Goal: Task Accomplishment & Management: Use online tool/utility

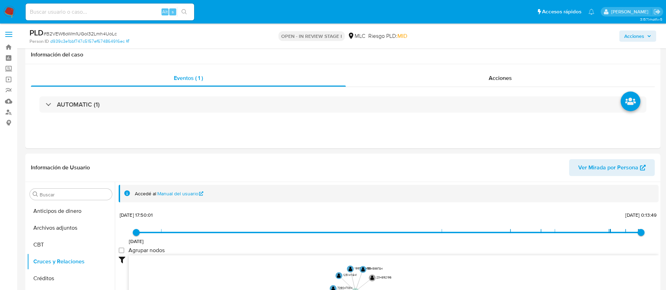
select select "10"
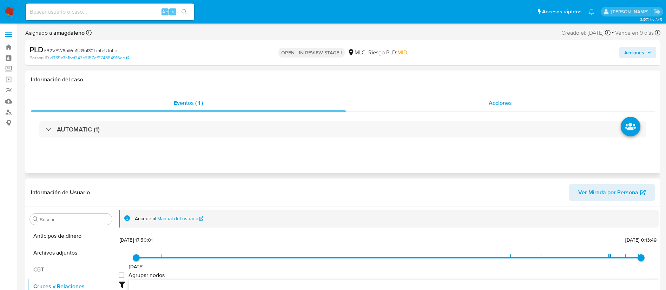
click at [433, 105] on div "Acciones" at bounding box center [500, 103] width 309 height 17
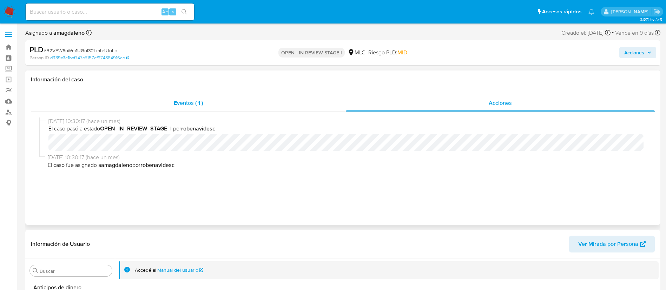
click at [249, 100] on div "Eventos ( 1 )" at bounding box center [188, 103] width 315 height 17
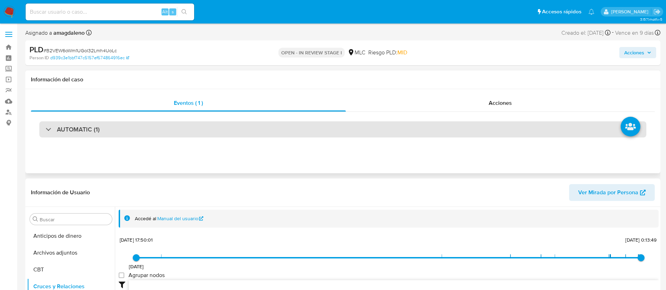
click at [176, 135] on div "AUTOMATIC (1)" at bounding box center [342, 129] width 607 height 16
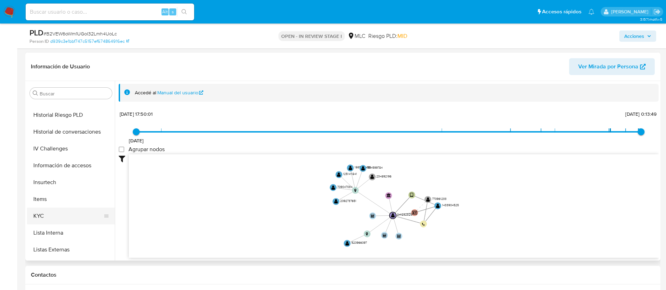
scroll to position [228, 0]
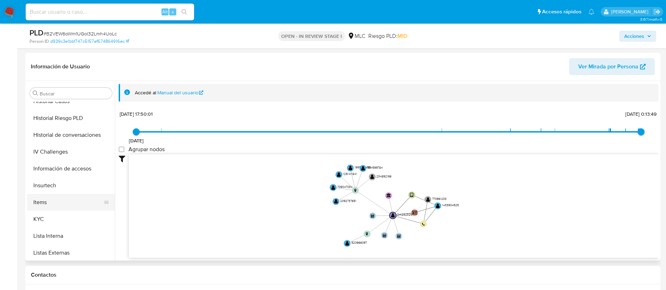
click at [84, 210] on button "Items" at bounding box center [68, 202] width 82 height 17
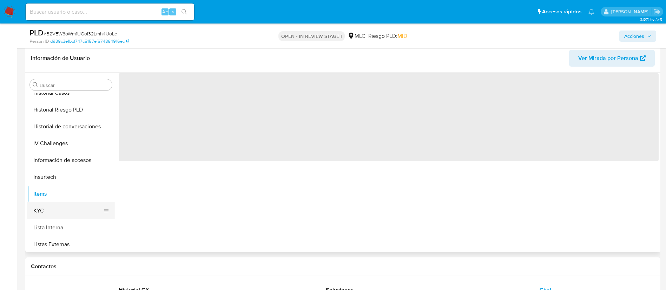
click at [84, 217] on button "KYC" at bounding box center [68, 211] width 82 height 17
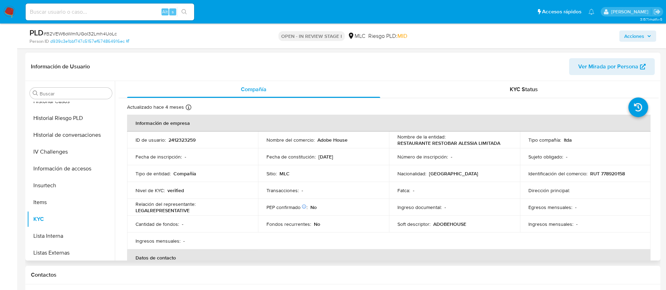
click at [183, 139] on p "2412323259" at bounding box center [182, 140] width 27 height 6
copy p "2412323259"
click at [614, 172] on p "RUT 778920158" at bounding box center [607, 174] width 35 height 6
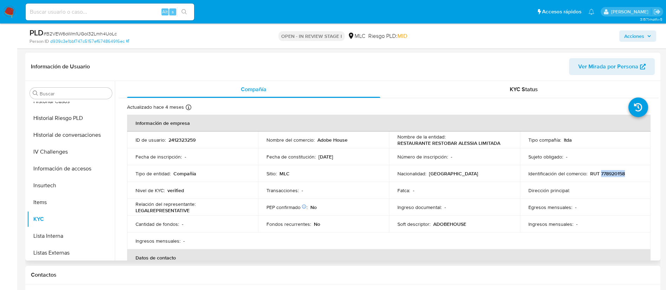
copy p "778920158"
click at [347, 177] on td "Sitio : MLC" at bounding box center [323, 173] width 131 height 17
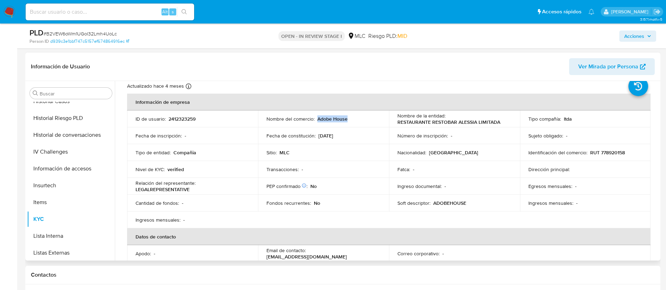
drag, startPoint x: 317, startPoint y: 118, endPoint x: 364, endPoint y: 120, distance: 47.1
click at [364, 120] on div "Nombre del comercio : Adobe House" at bounding box center [324, 119] width 114 height 6
copy p "Adobe House"
click at [264, 219] on table "Información de empresa ID de usuario : 2412323259 Nombre del comercio : Adobe H…" at bounding box center [389, 224] width 524 height 261
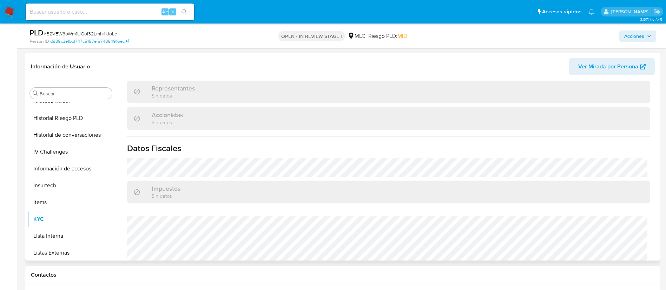
scroll to position [0, 0]
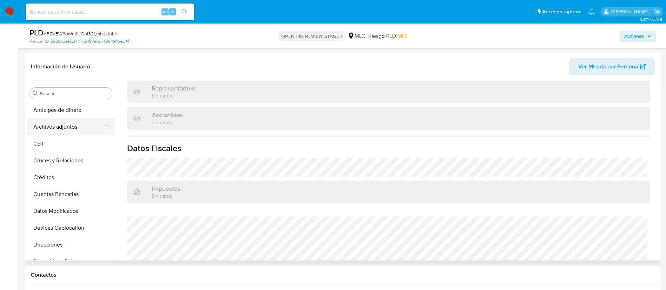
click at [83, 123] on button "Archivos adjuntos" at bounding box center [68, 127] width 82 height 17
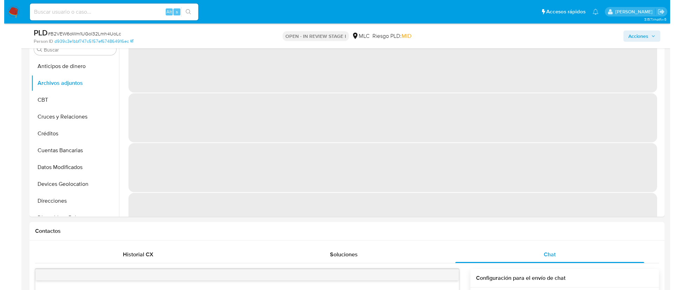
scroll to position [301, 0]
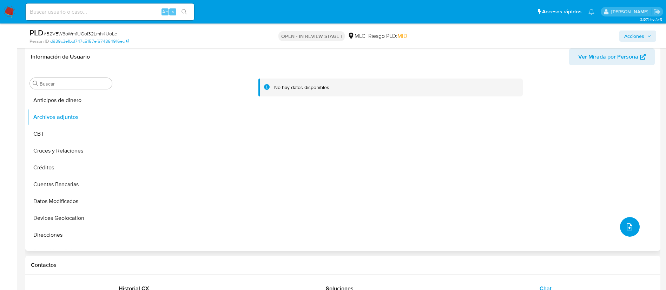
click at [631, 232] on button "upload-file" at bounding box center [630, 227] width 20 height 20
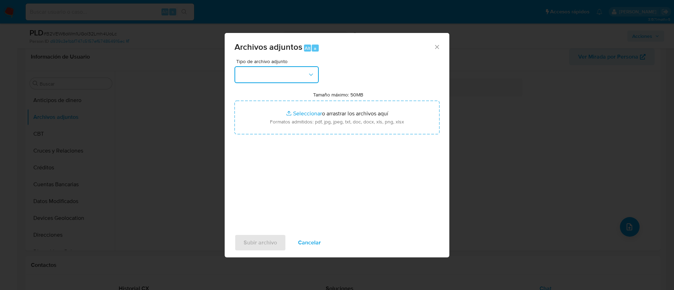
click at [275, 73] on button "button" at bounding box center [277, 74] width 84 height 17
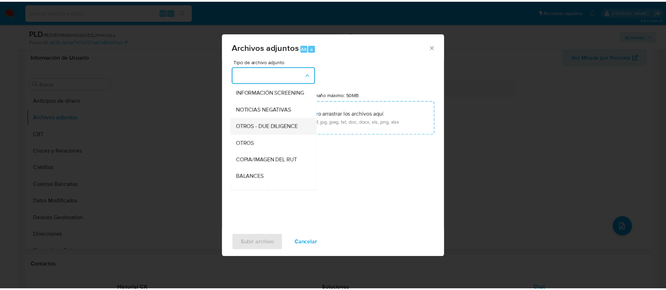
scroll to position [78, 0]
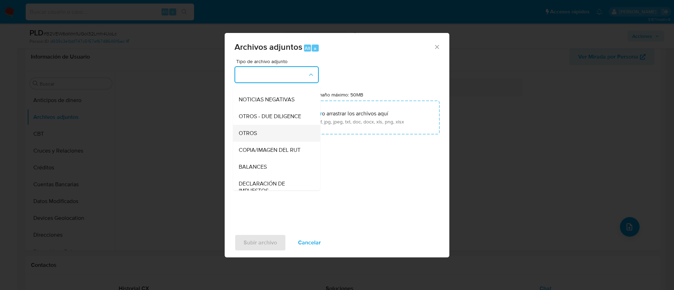
click at [287, 140] on div "OTROS" at bounding box center [275, 133] width 72 height 17
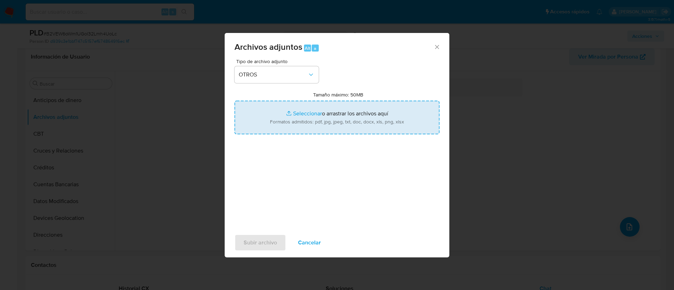
click at [308, 115] on input "Tamaño máximo: 50MB Seleccionar archivos" at bounding box center [337, 118] width 205 height 34
type input "C:\fakepath\2412323259 - 29_08_2025.xlsx"
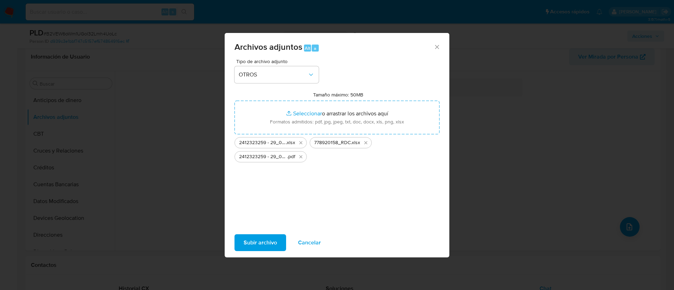
click at [259, 246] on span "Subir archivo" at bounding box center [260, 242] width 33 height 15
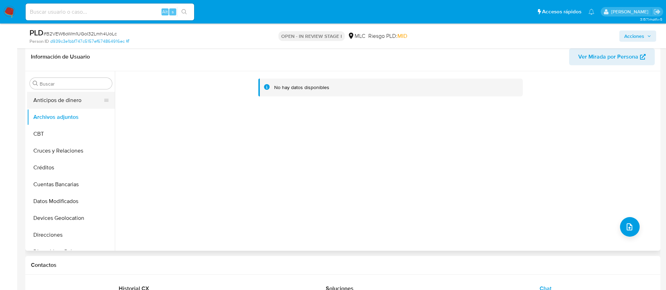
click at [68, 103] on button "Anticipos de dinero" at bounding box center [68, 100] width 82 height 17
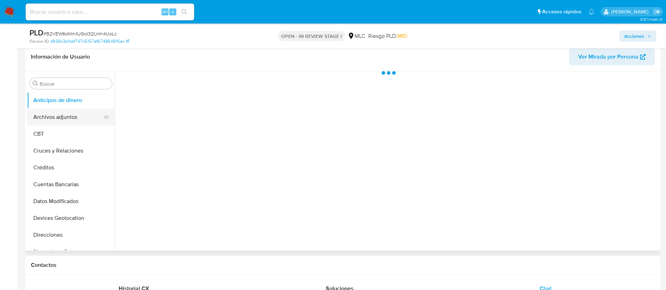
click at [70, 111] on button "Archivos adjuntos" at bounding box center [68, 117] width 82 height 17
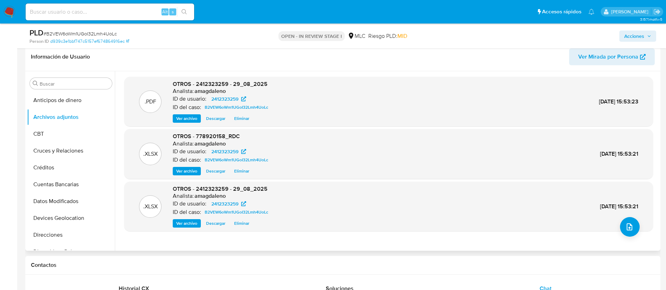
click at [321, 149] on div ".XLSX OTROS - 778920158_RDC Analista: amagdaleno ID de usuario: 2412323259 ID d…" at bounding box center [389, 154] width 522 height 43
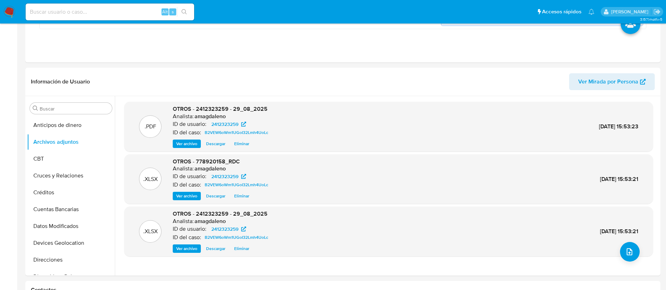
scroll to position [0, 0]
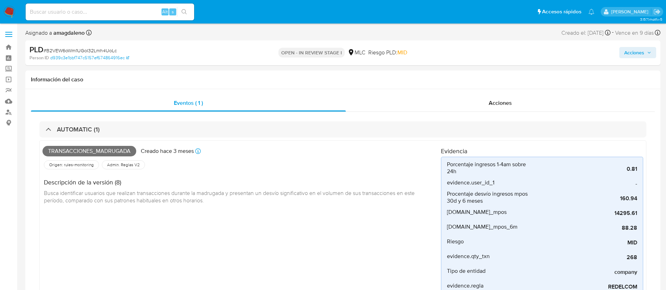
click at [629, 51] on span "Acciones" at bounding box center [634, 52] width 20 height 11
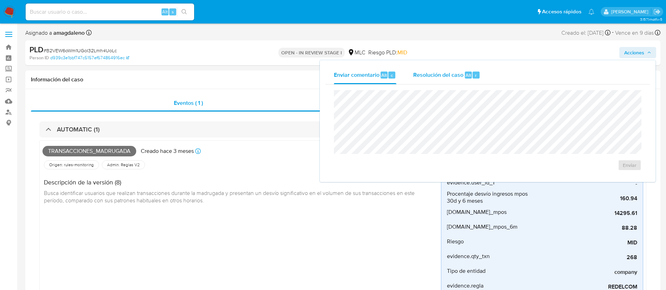
click at [420, 77] on span "Resolución del caso" at bounding box center [438, 75] width 50 height 8
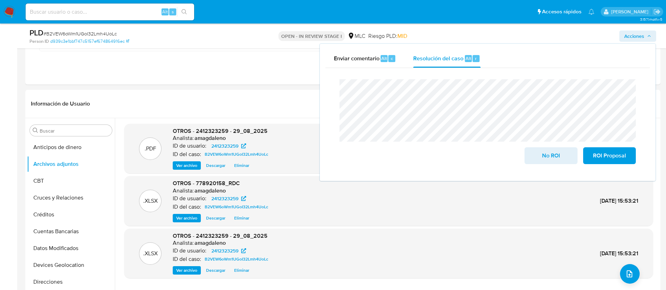
scroll to position [251, 0]
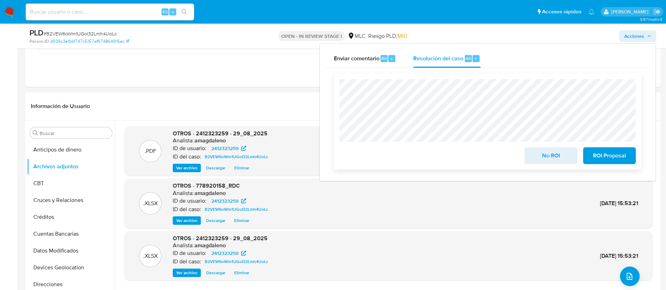
click at [557, 163] on span "No ROI" at bounding box center [551, 155] width 34 height 15
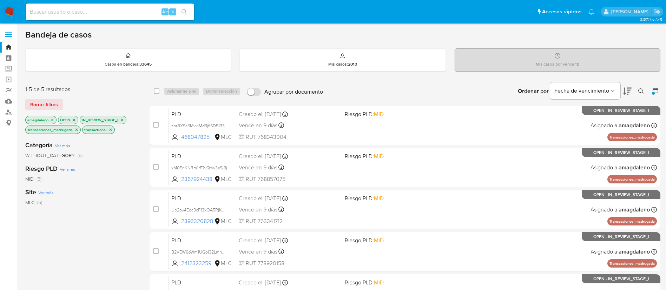
scroll to position [86, 0]
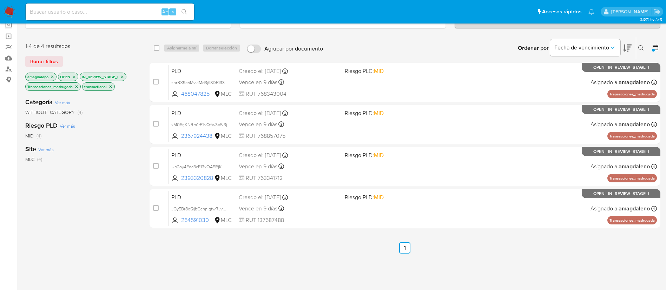
scroll to position [44, 0]
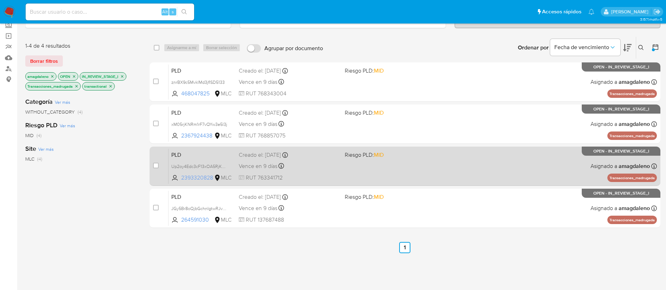
click at [204, 175] on span "2393320828" at bounding box center [197, 178] width 32 height 8
click at [188, 168] on span "Up2oy4Edc3cF13xOA5RjKmFw" at bounding box center [201, 166] width 60 height 8
click at [330, 172] on div "PLD Up2oy4Edc3cF13xOA5RjKmFw 2393320828 MLC Riesgo PLD: MID Creado el: 12/06/20…" at bounding box center [413, 166] width 488 height 35
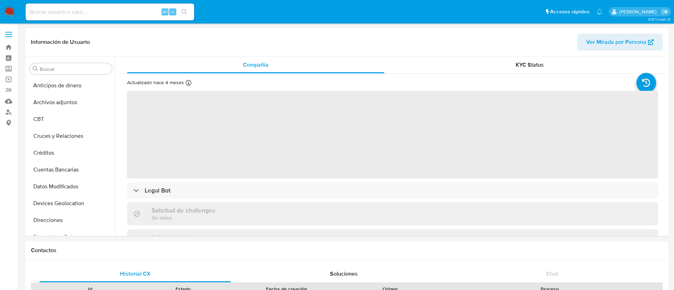
select select "10"
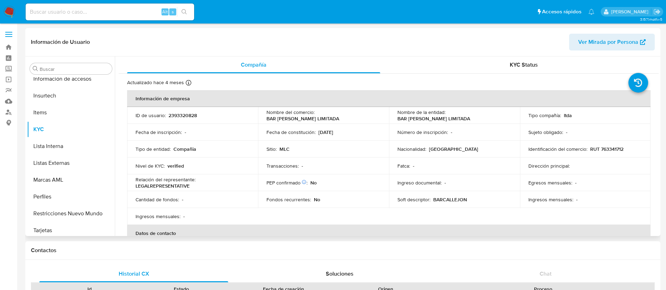
scroll to position [297, 0]
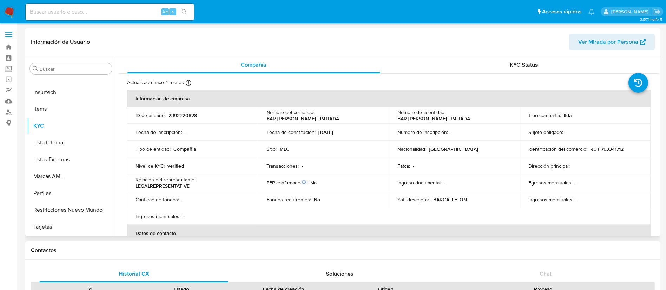
click at [186, 115] on p "2393320828" at bounding box center [183, 115] width 28 height 6
copy p "2393320828"
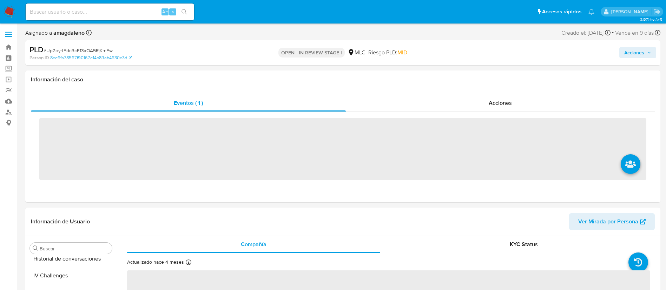
scroll to position [297, 0]
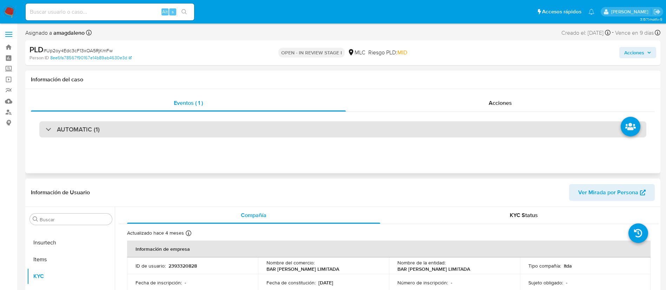
select select "10"
click at [309, 126] on div "AUTOMATIC (1)" at bounding box center [342, 129] width 607 height 16
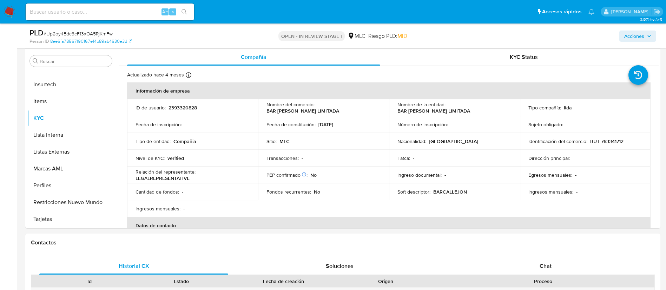
scroll to position [334, 0]
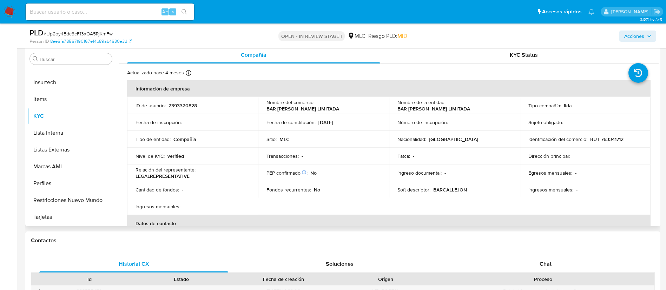
click at [615, 140] on p "RUT 763341712" at bounding box center [606, 139] width 33 height 6
copy p "763341712"
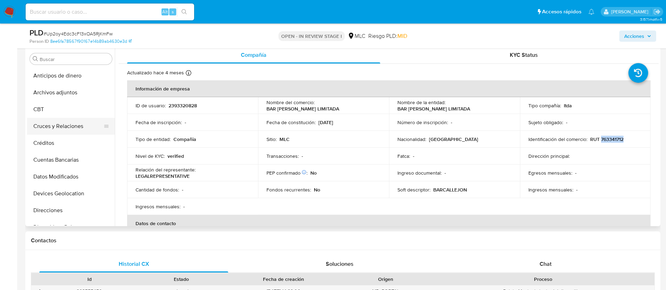
click at [72, 128] on button "Cruces y Relaciones" at bounding box center [68, 126] width 82 height 17
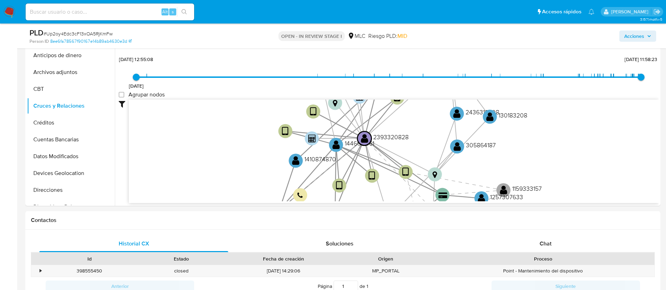
scroll to position [363, 0]
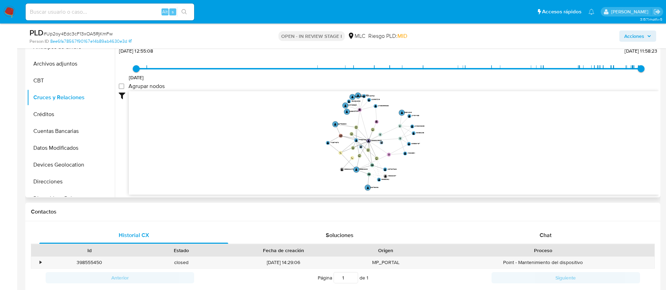
drag, startPoint x: 481, startPoint y: 122, endPoint x: 393, endPoint y: 137, distance: 89.1
click at [393, 137] on icon "device-6814f154bddcb7b9ae62524b  user-1446617461  1446617461 user-2393320828 …" at bounding box center [394, 142] width 530 height 102
click at [553, 241] on div "Chat" at bounding box center [545, 235] width 189 height 17
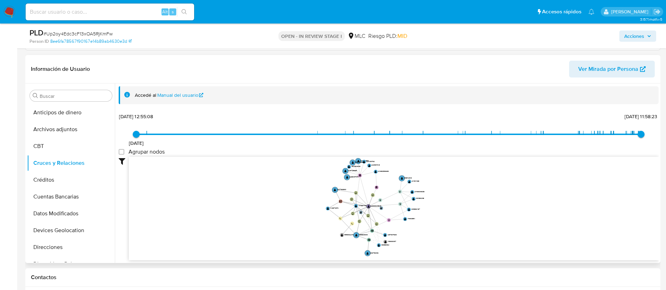
scroll to position [302, 0]
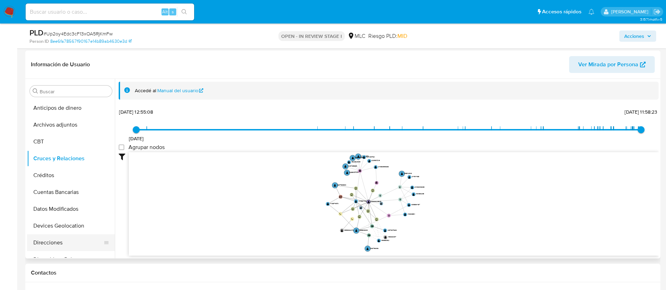
drag, startPoint x: 112, startPoint y: 150, endPoint x: 110, endPoint y: 245, distance: 95.2
click at [110, 245] on ul "Anticipos de dinero Archivos adjuntos CBT Cruces y Relaciones Créditos Cuentas …" at bounding box center [71, 179] width 88 height 158
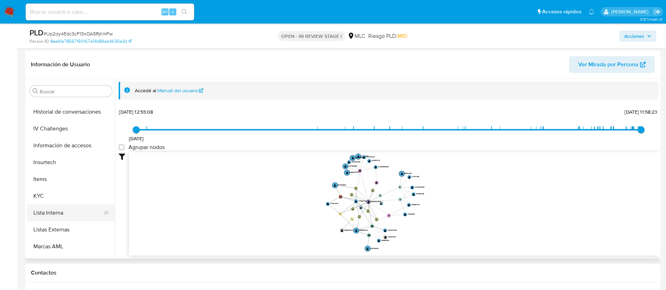
scroll to position [245, 0]
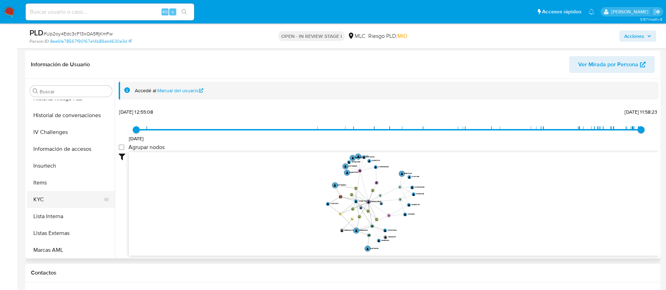
click at [84, 198] on button "KYC" at bounding box center [68, 199] width 82 height 17
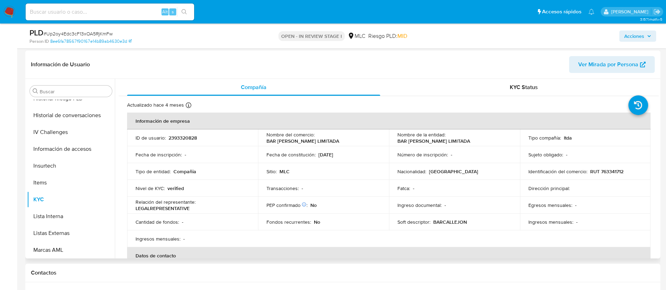
click at [609, 171] on p "RUT 763341712" at bounding box center [606, 172] width 33 height 6
copy p "763341712"
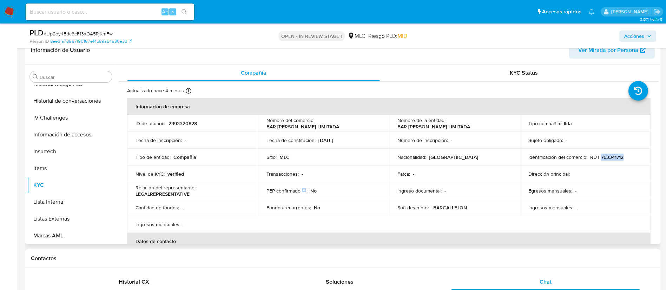
scroll to position [309, 0]
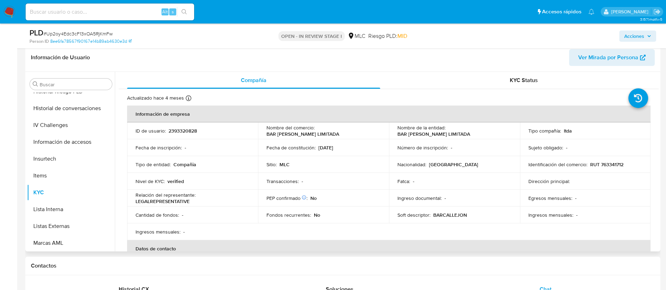
click at [292, 134] on p "BAR [PERSON_NAME] LIMITADA" at bounding box center [303, 134] width 73 height 6
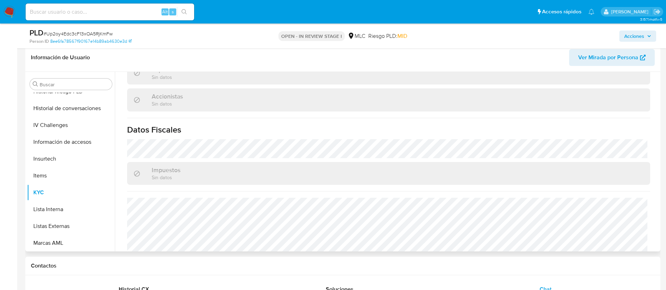
scroll to position [433, 0]
